Goal: Task Accomplishment & Management: Manage account settings

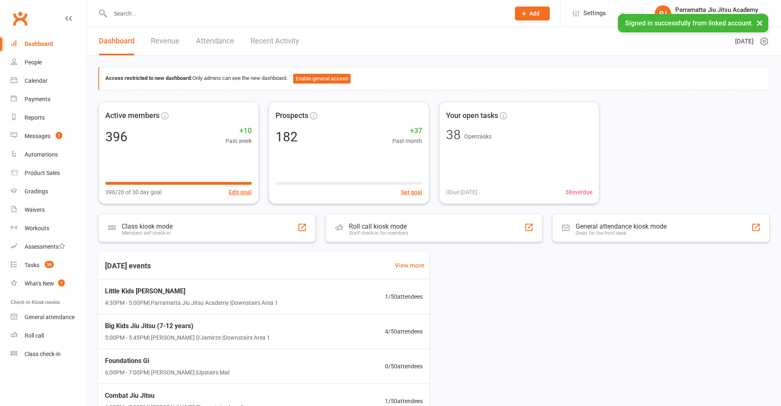
click at [219, 17] on input "text" at bounding box center [306, 13] width 397 height 11
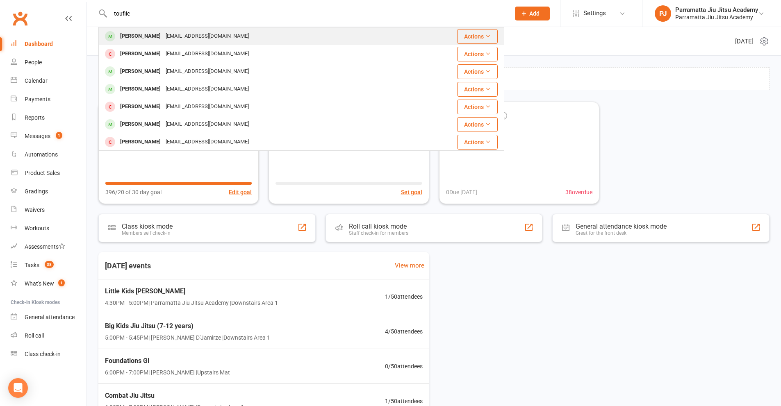
type input "toufiic"
click at [142, 41] on div "[PERSON_NAME]" at bounding box center [141, 36] width 46 height 12
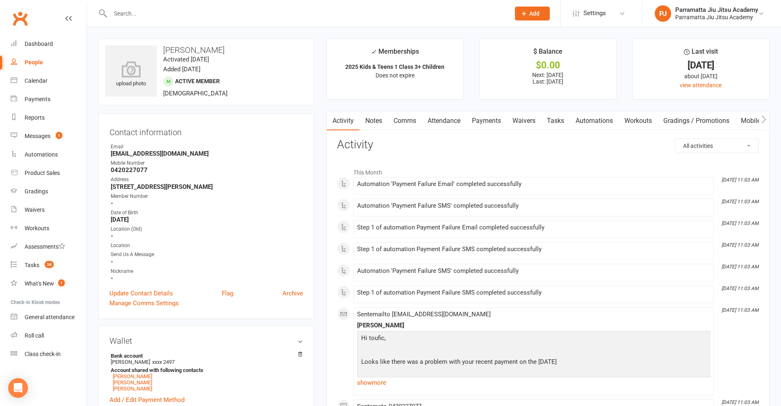
drag, startPoint x: 490, startPoint y: 121, endPoint x: 317, endPoint y: 248, distance: 214.8
click at [484, 122] on link "Payments" at bounding box center [486, 121] width 41 height 19
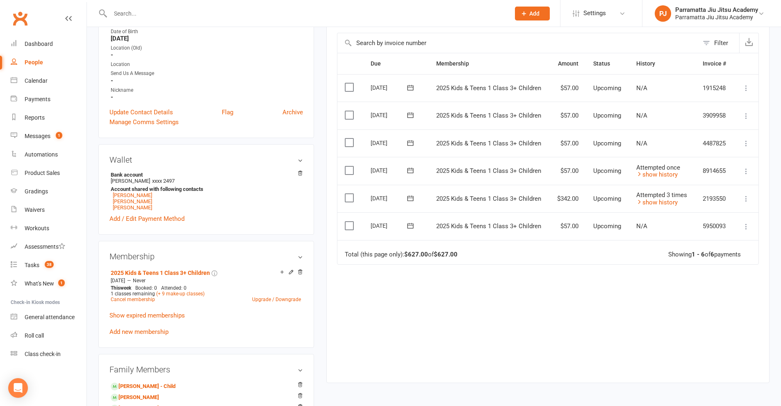
scroll to position [246, 0]
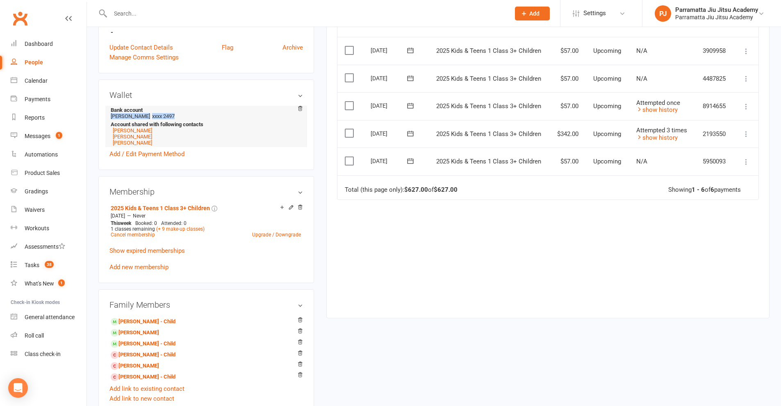
drag, startPoint x: 173, startPoint y: 116, endPoint x: 149, endPoint y: 113, distance: 24.8
click at [148, 113] on li "Bank account [PERSON_NAME] xxxx 2497 Account shared with following contacts [PE…" at bounding box center [207, 126] width 194 height 41
click at [170, 119] on li "Bank account [PERSON_NAME] xxxx 2497 Account shared with following contacts [PE…" at bounding box center [207, 126] width 194 height 41
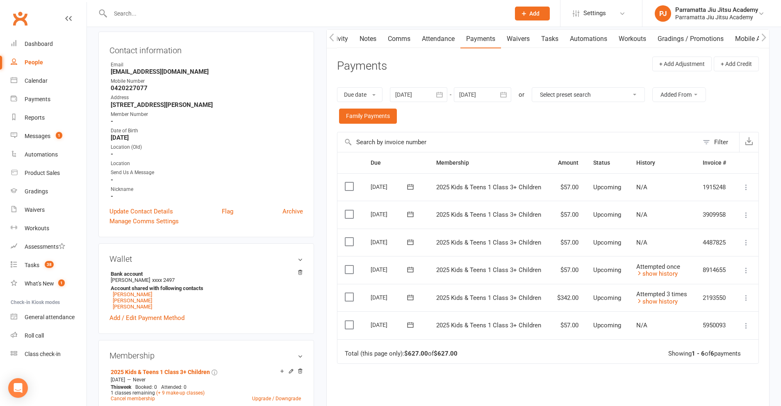
scroll to position [0, 6]
click at [529, 44] on link "Waivers" at bounding box center [518, 39] width 34 height 19
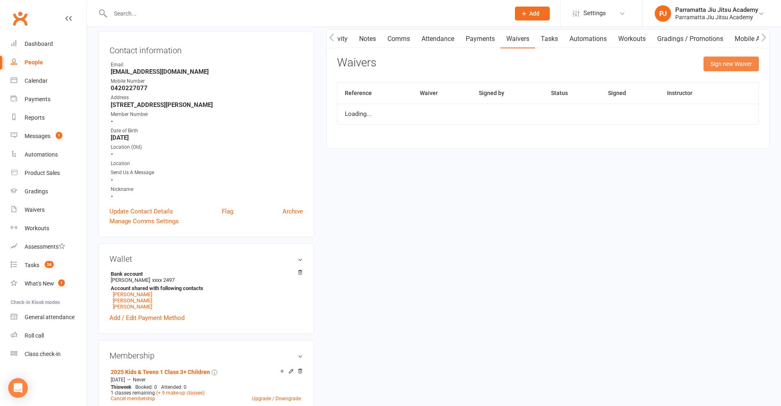
click at [725, 60] on button "Sign new Waiver" at bounding box center [731, 64] width 55 height 15
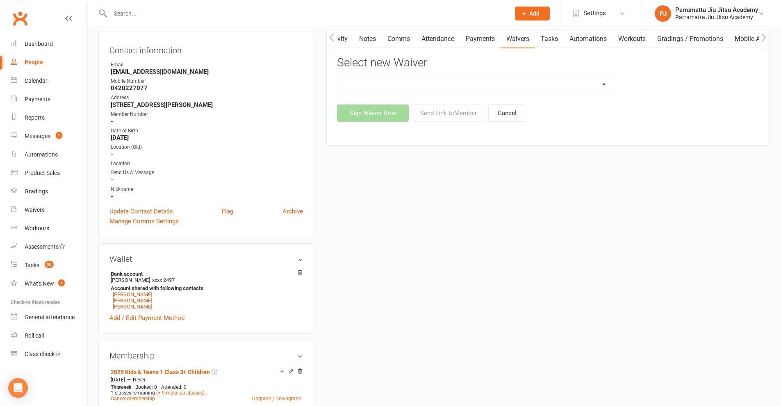
click at [473, 83] on select "2025 Adults Waiver 2025 Emergency Services & Adult Students 2025 Family And Par…" at bounding box center [476, 84] width 276 height 16
select select "3683"
click at [338, 76] on select "2025 Adults Waiver 2025 Emergency Services & Adult Students 2025 Family And Par…" at bounding box center [476, 84] width 276 height 16
click at [465, 112] on button "Send Link to Member" at bounding box center [448, 113] width 75 height 17
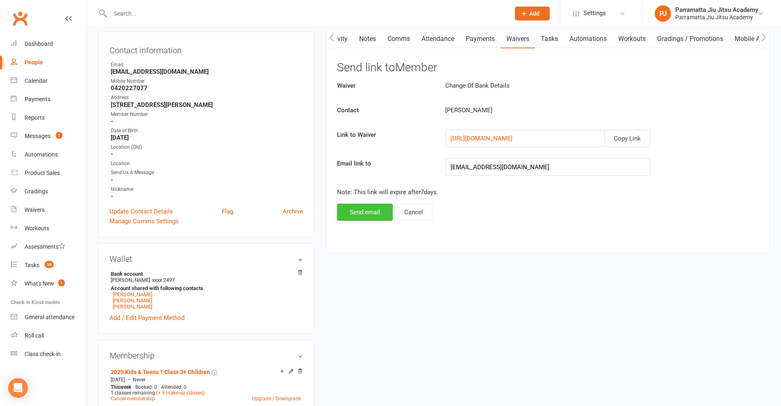
click at [355, 214] on button "Send email" at bounding box center [365, 212] width 56 height 17
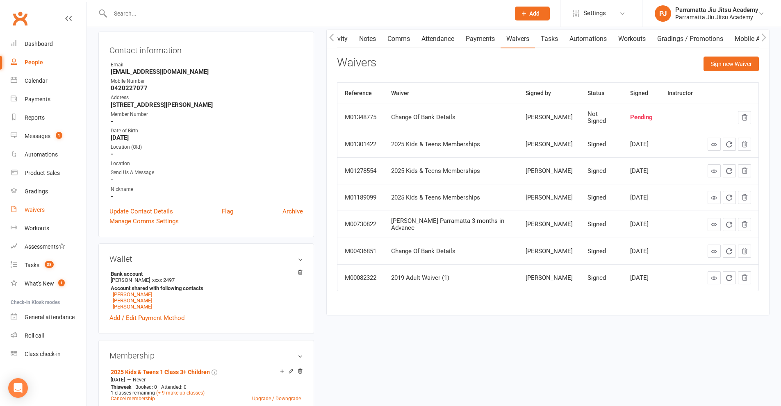
drag, startPoint x: 34, startPoint y: 210, endPoint x: 67, endPoint y: 208, distance: 33.3
click at [34, 210] on div "Waivers" at bounding box center [35, 210] width 20 height 7
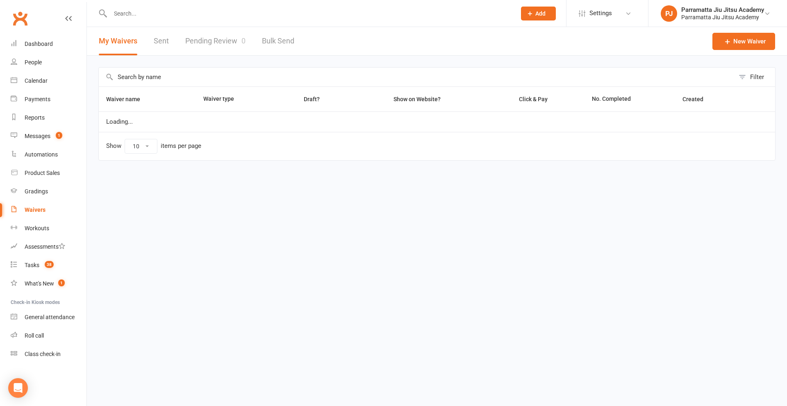
select select "100"
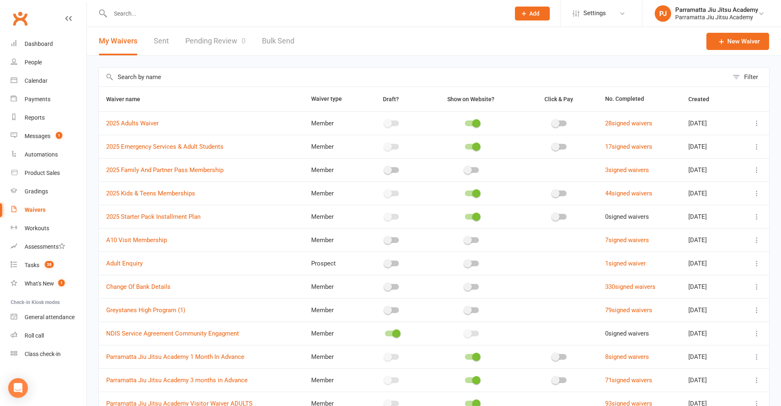
click at [214, 43] on link "Pending Review 0" at bounding box center [215, 41] width 60 height 28
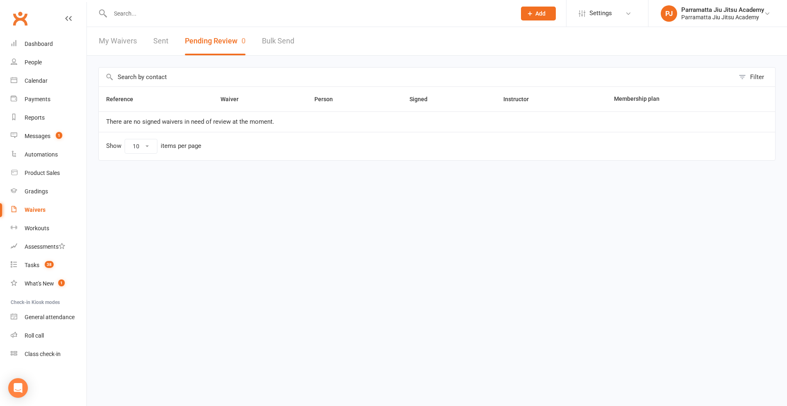
click at [209, 45] on button "Pending Review 0" at bounding box center [215, 41] width 61 height 28
click at [42, 48] on link "Dashboard" at bounding box center [49, 44] width 76 height 18
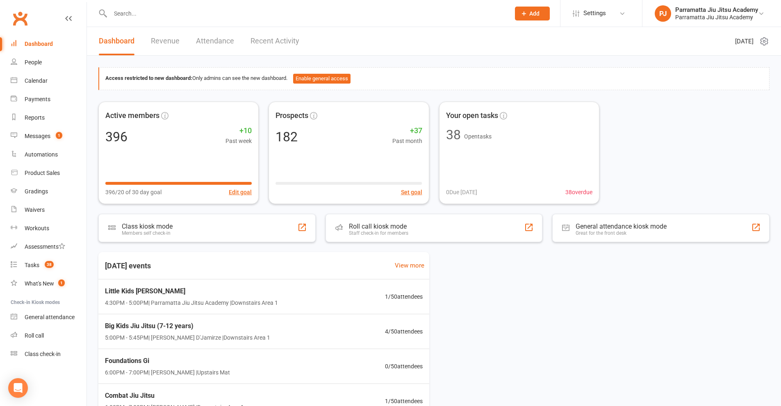
click at [159, 13] on input "text" at bounding box center [306, 13] width 397 height 11
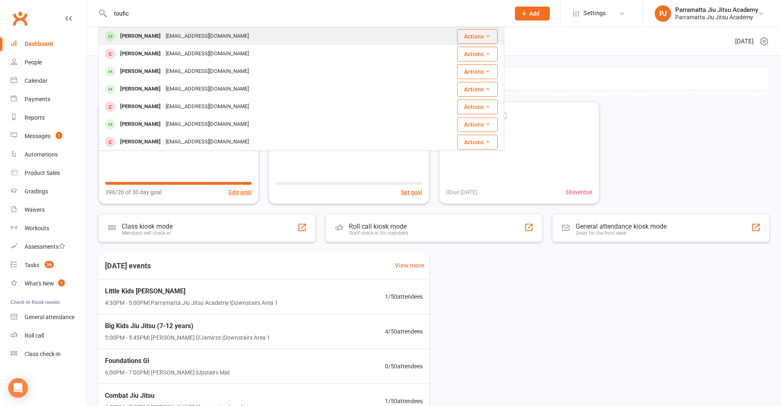
type input "toufic"
click at [201, 31] on div "[EMAIL_ADDRESS][DOMAIN_NAME]" at bounding box center [207, 36] width 88 height 12
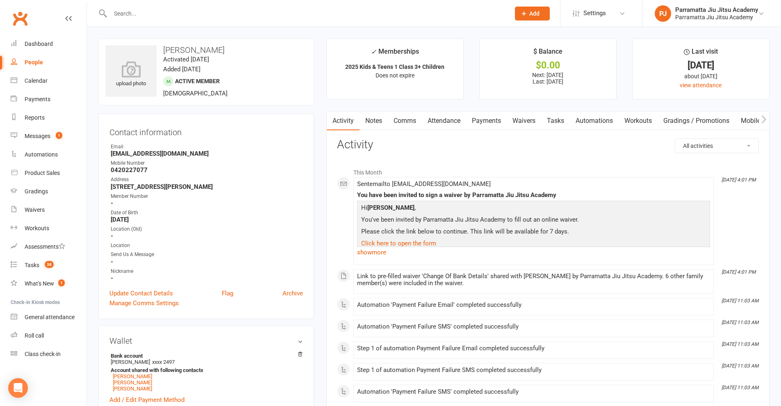
click at [531, 123] on link "Waivers" at bounding box center [524, 121] width 34 height 19
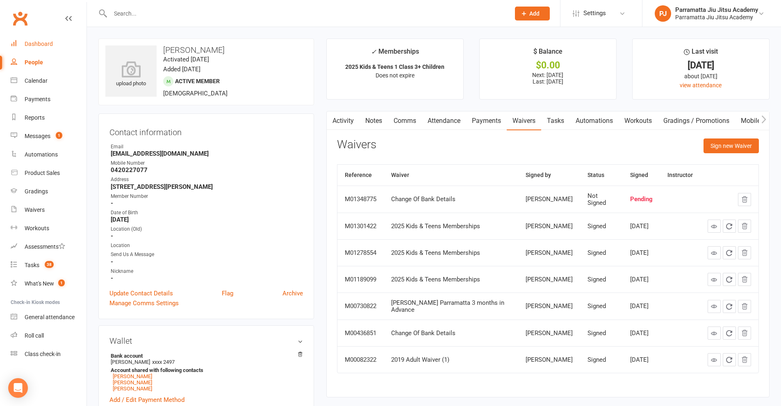
click at [37, 46] on div "Dashboard" at bounding box center [39, 44] width 28 height 7
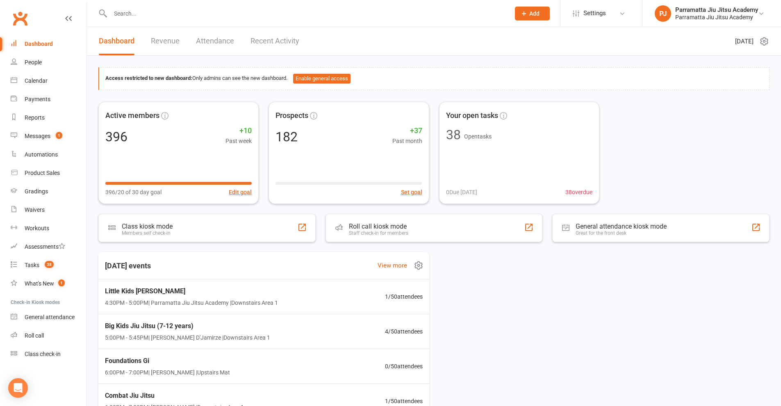
scroll to position [0, 0]
drag, startPoint x: 40, startPoint y: 215, endPoint x: 73, endPoint y: 203, distance: 34.8
click at [40, 215] on link "Waivers" at bounding box center [49, 210] width 76 height 18
select select "100"
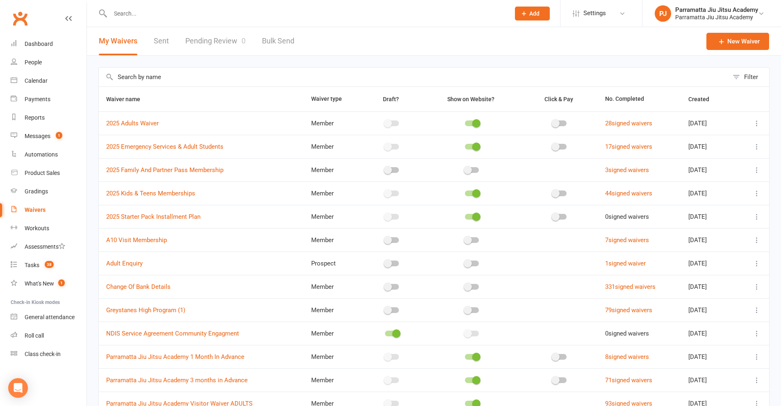
click at [224, 43] on link "Pending Review 0" at bounding box center [215, 41] width 60 height 28
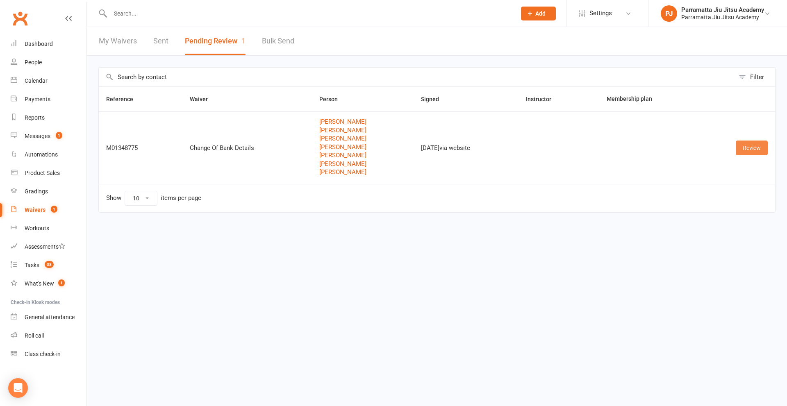
click at [765, 151] on link "Review" at bounding box center [752, 148] width 32 height 15
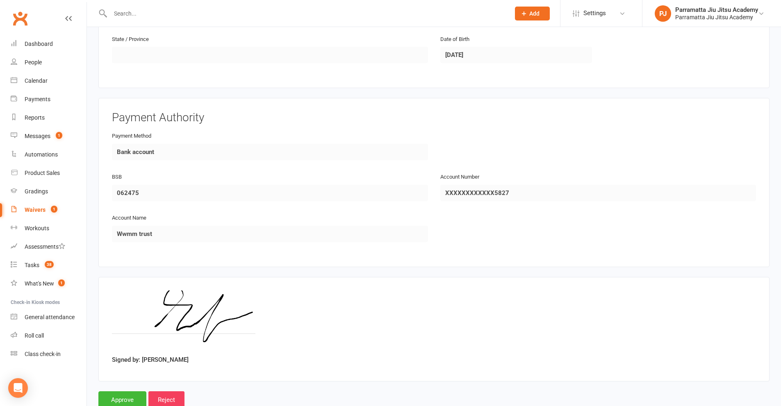
scroll to position [1981, 0]
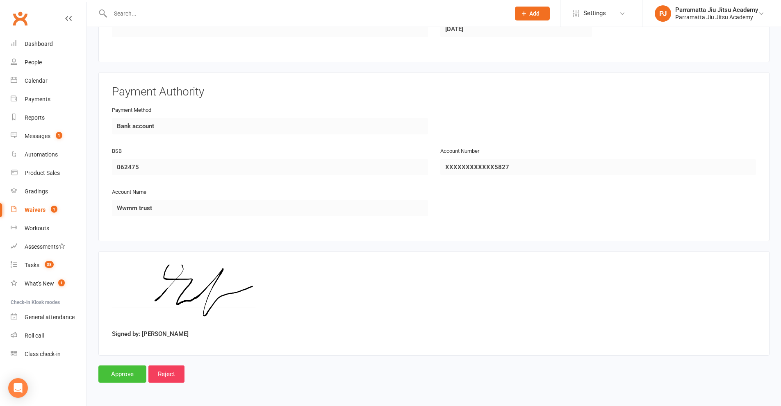
click at [129, 377] on input "Approve" at bounding box center [122, 374] width 48 height 17
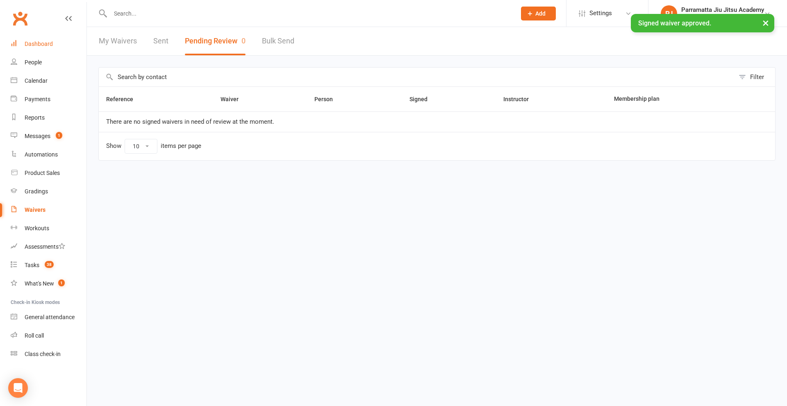
click at [37, 46] on div "Dashboard" at bounding box center [39, 44] width 28 height 7
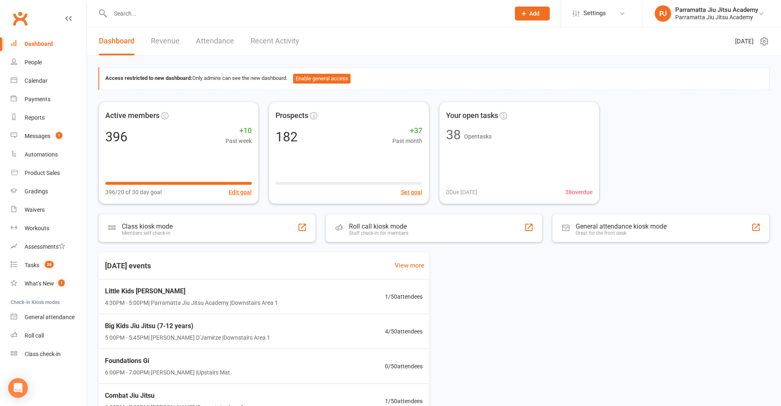
click at [146, 17] on input "text" at bounding box center [306, 13] width 397 height 11
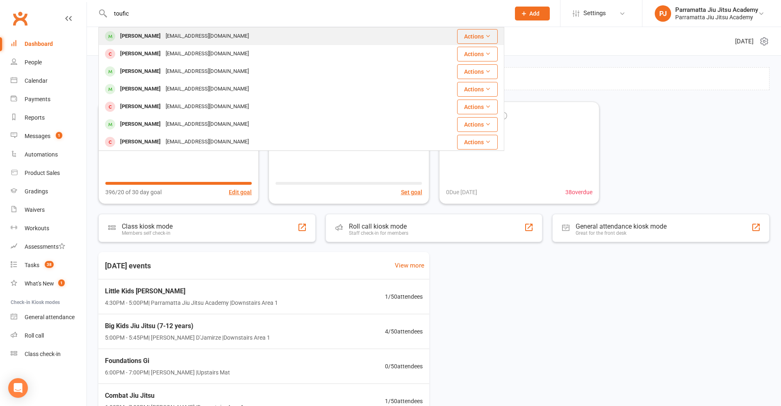
type input "toufic"
click at [216, 34] on div "[EMAIL_ADDRESS][DOMAIN_NAME]" at bounding box center [207, 36] width 88 height 12
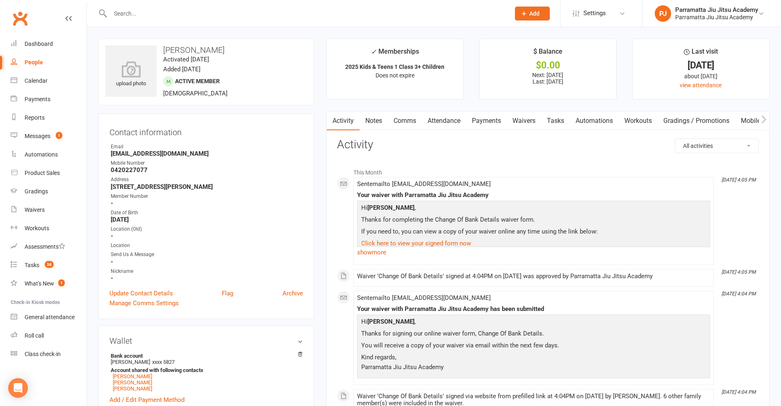
click at [491, 117] on link "Payments" at bounding box center [486, 121] width 41 height 19
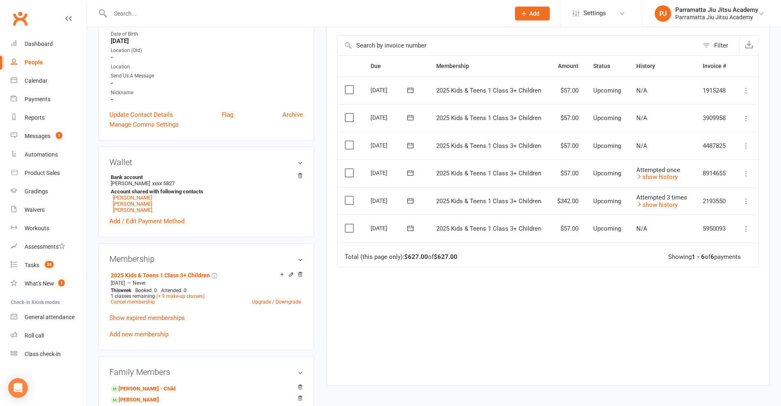
scroll to position [164, 0]
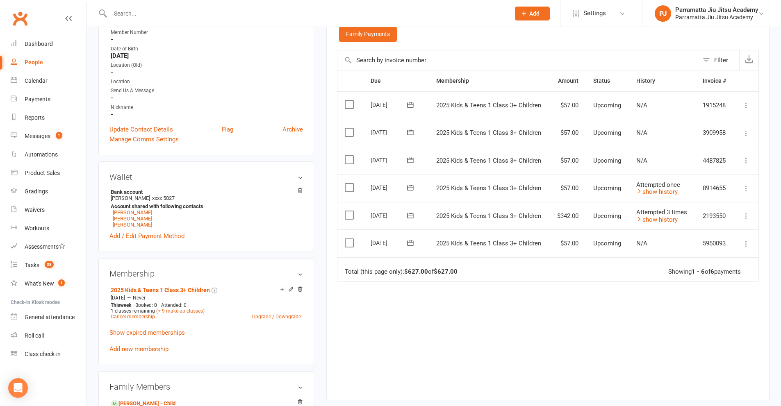
click at [745, 215] on icon at bounding box center [746, 216] width 8 height 8
drag, startPoint x: 553, startPoint y: 311, endPoint x: 525, endPoint y: 310, distance: 28.3
click at [552, 312] on div "Due Contact Membership Amount Status History Invoice # Select this [DATE] [PERS…" at bounding box center [548, 229] width 422 height 318
click at [408, 216] on icon at bounding box center [411, 215] width 6 height 5
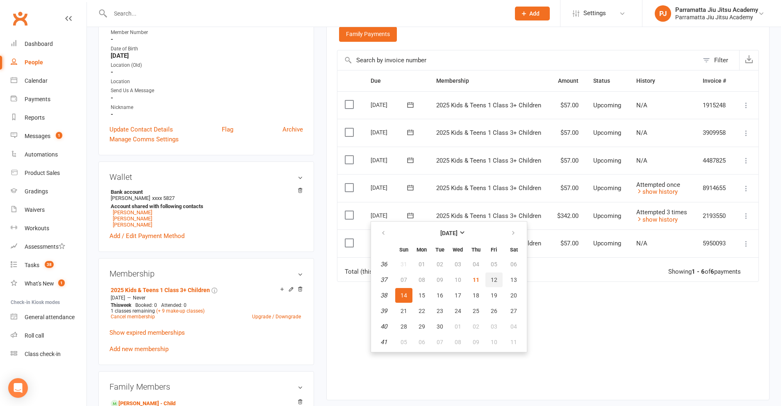
click at [490, 277] on button "12" at bounding box center [494, 280] width 17 height 15
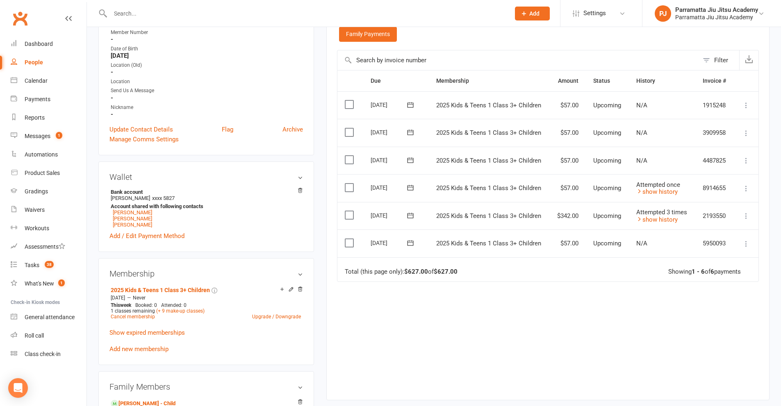
click at [412, 216] on icon at bounding box center [410, 216] width 8 height 8
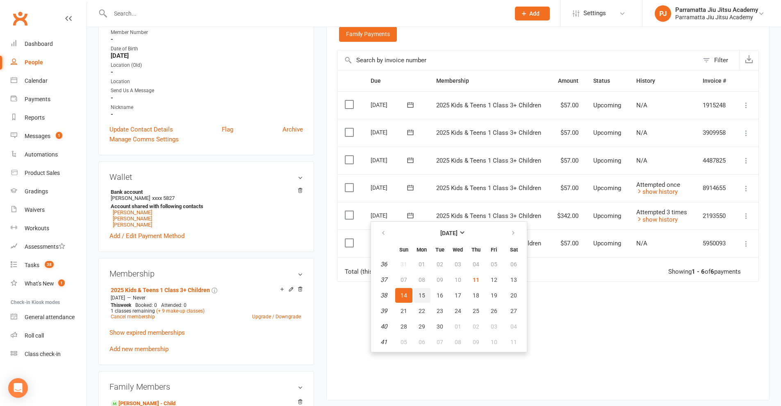
click at [421, 297] on span "15" at bounding box center [422, 295] width 7 height 7
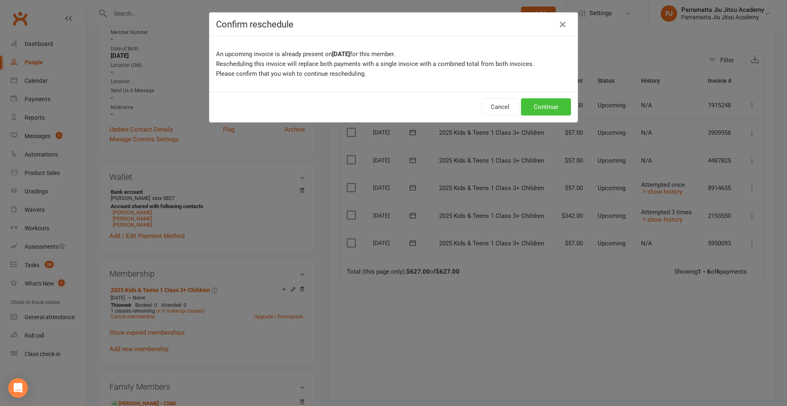
click at [537, 107] on button "Continue" at bounding box center [546, 106] width 50 height 17
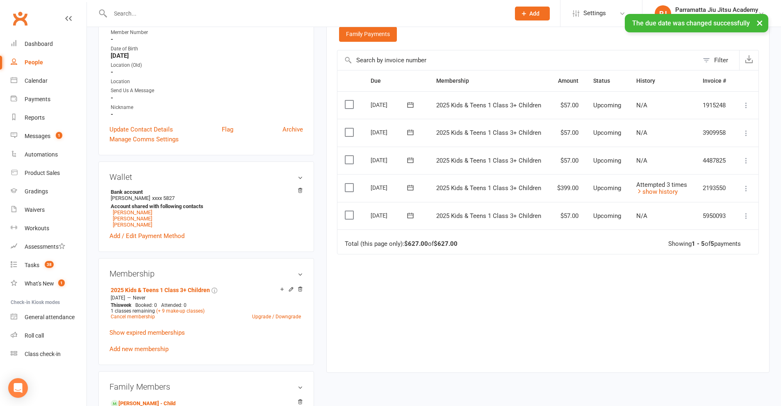
click at [408, 212] on icon at bounding box center [410, 216] width 8 height 8
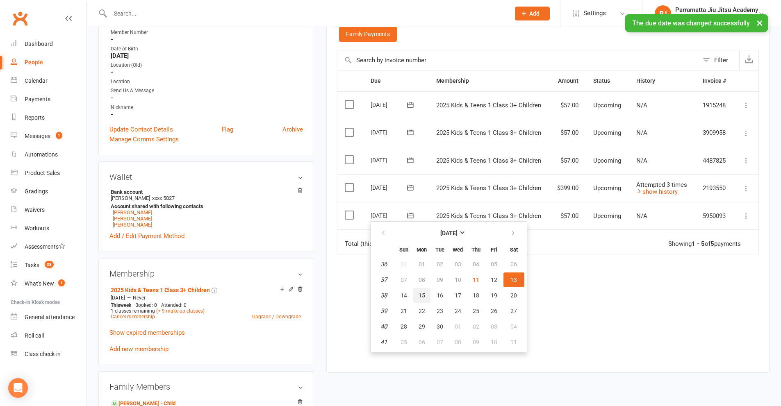
click at [419, 297] on span "15" at bounding box center [422, 295] width 7 height 7
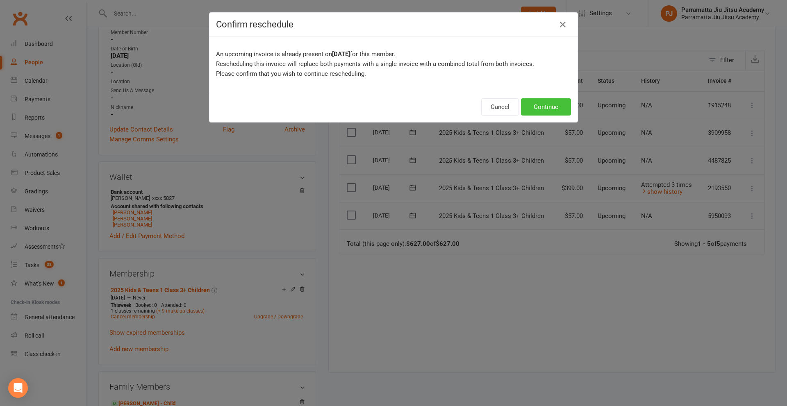
click at [544, 106] on button "Continue" at bounding box center [546, 106] width 50 height 17
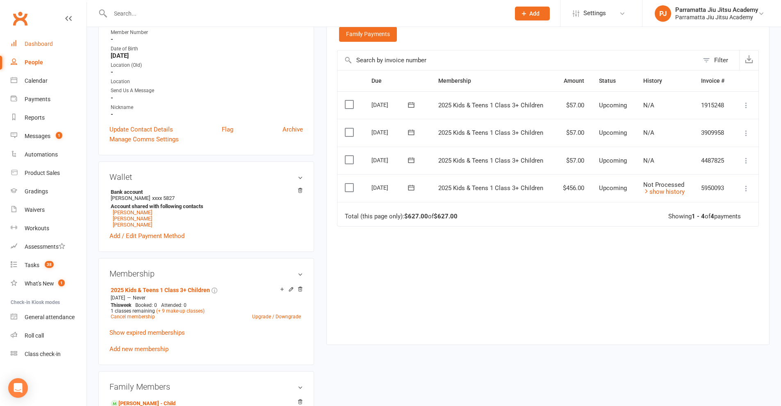
click at [32, 43] on div "Dashboard" at bounding box center [39, 44] width 28 height 7
